Goal: Navigation & Orientation: Find specific page/section

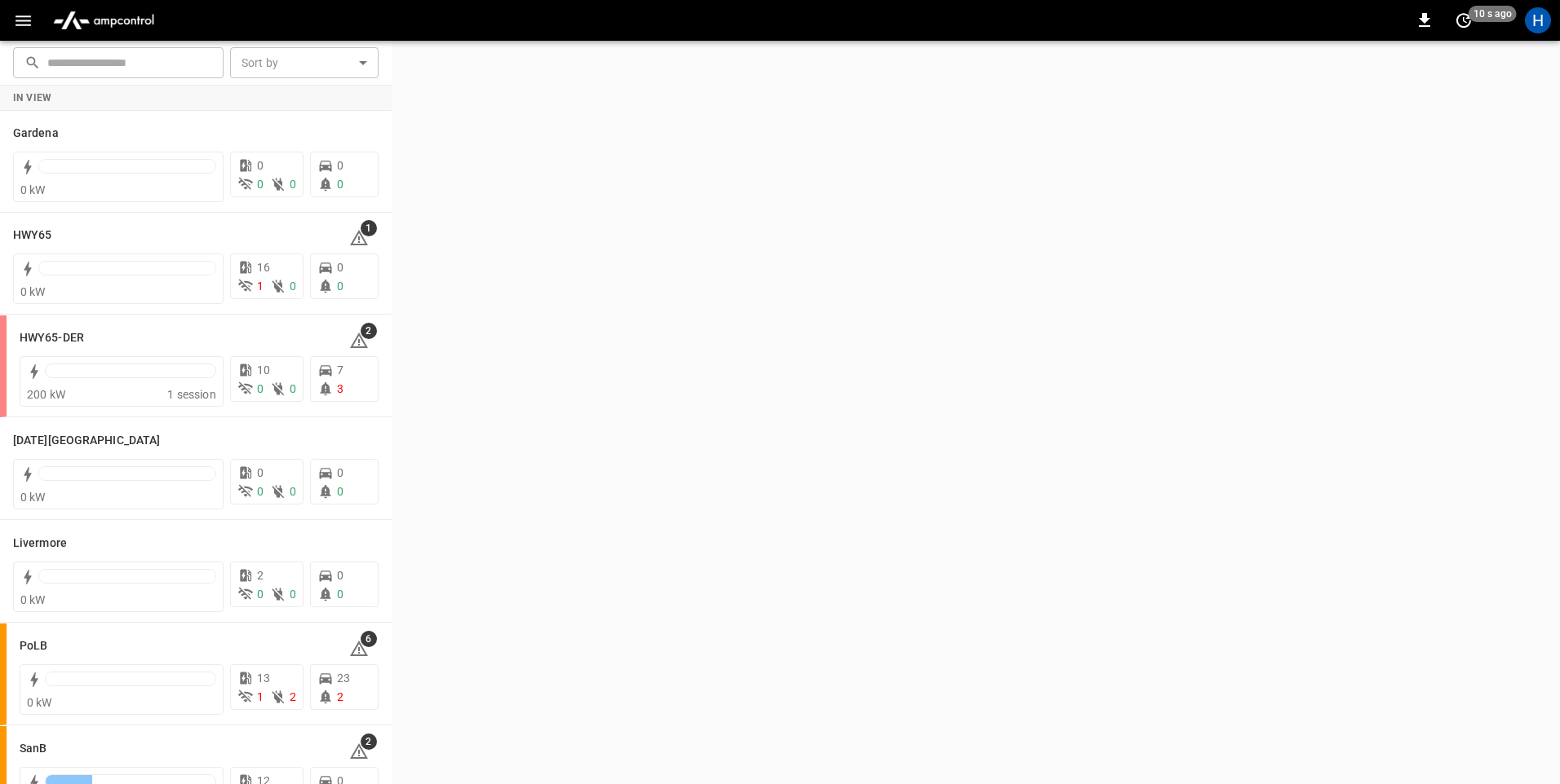
click at [24, 19] on icon "button" at bounding box center [24, 21] width 16 height 11
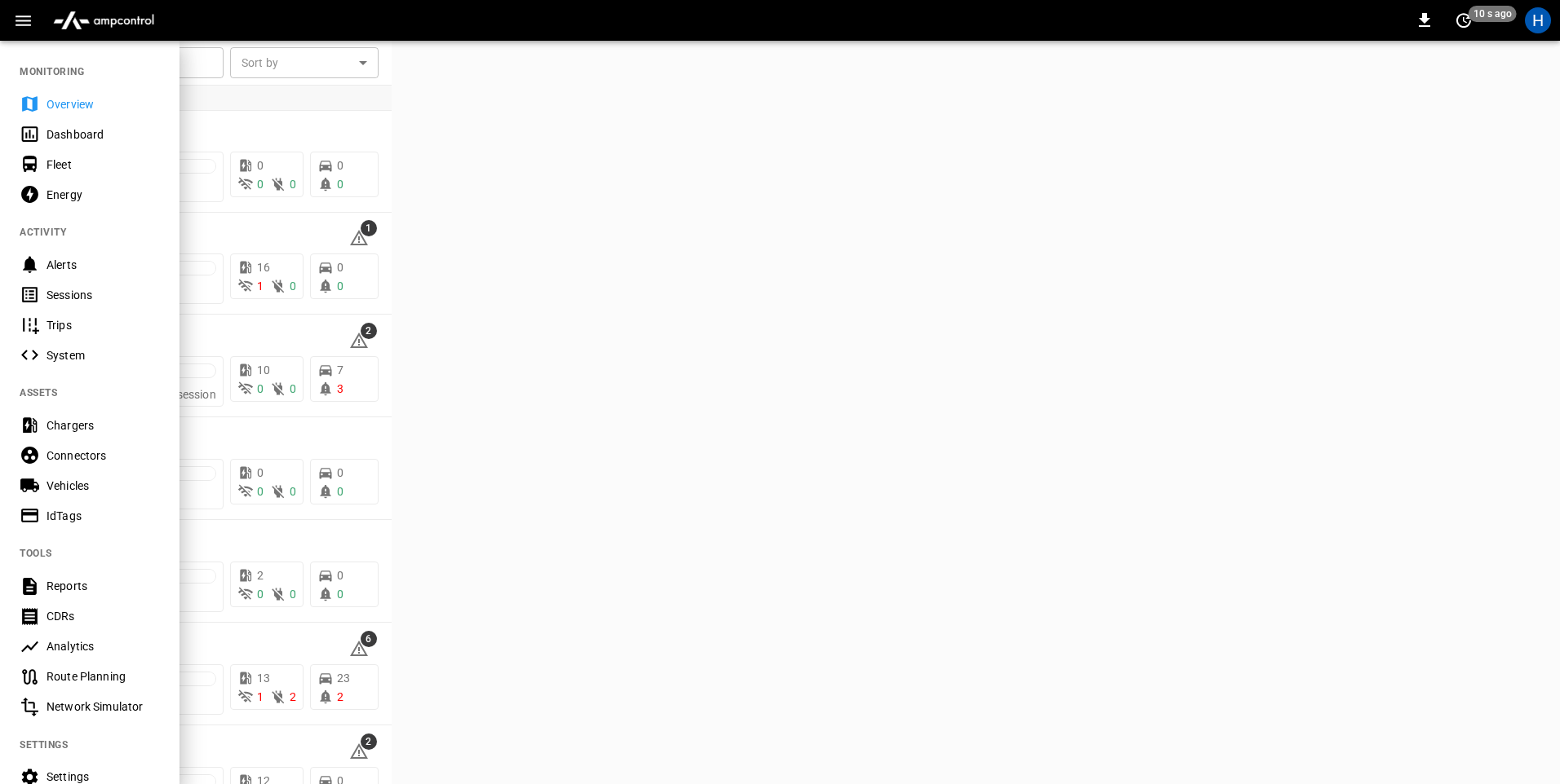
click at [58, 128] on div "Dashboard" at bounding box center [104, 135] width 113 height 16
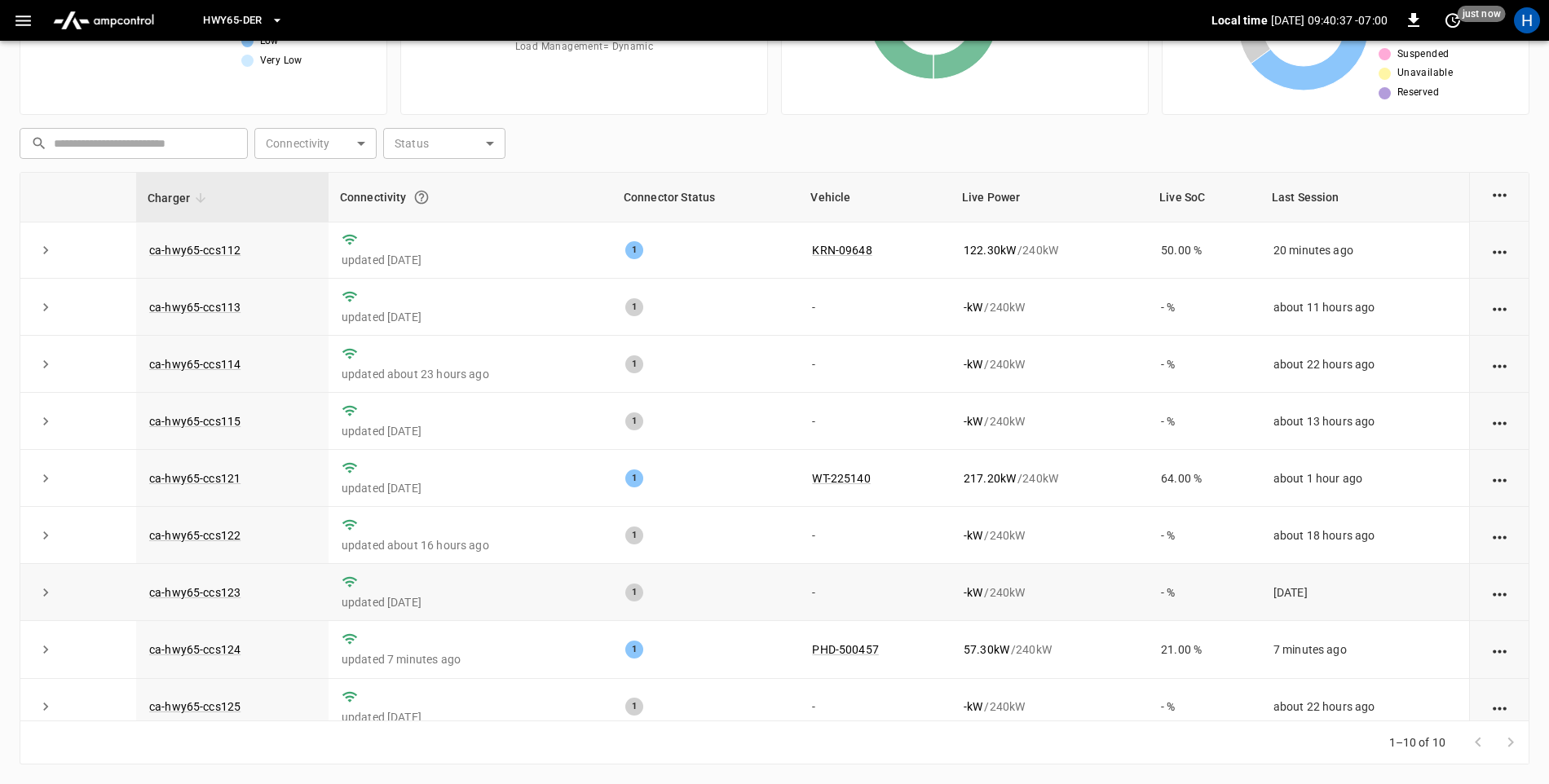
scroll to position [81, 0]
